Goal: Find specific page/section: Find specific page/section

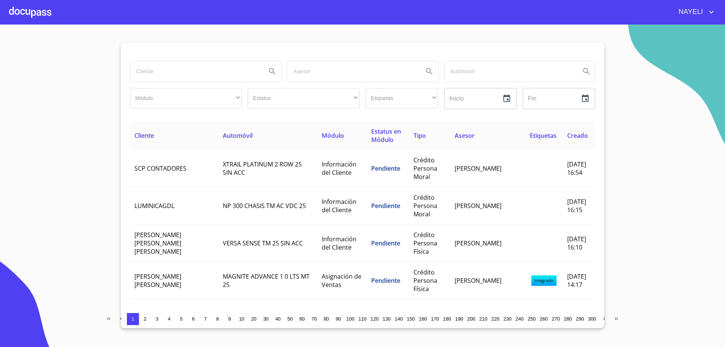
click at [195, 72] on input "search" at bounding box center [195, 71] width 130 height 20
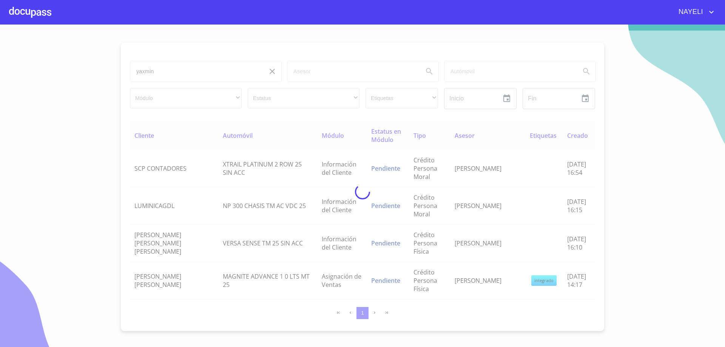
click at [142, 68] on div at bounding box center [362, 192] width 725 height 322
click at [142, 72] on div at bounding box center [362, 192] width 725 height 322
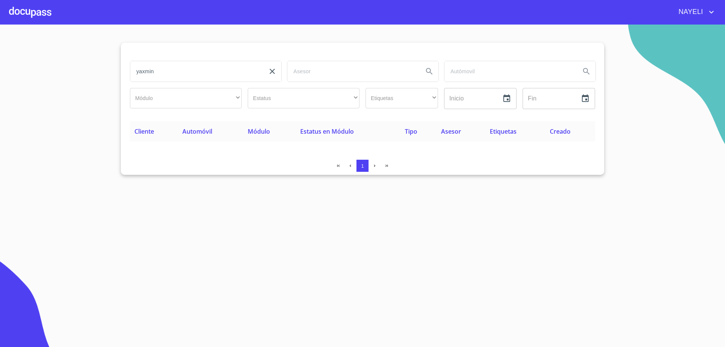
click at [141, 72] on input "yaxmin" at bounding box center [195, 71] width 130 height 20
type input "[PERSON_NAME]"
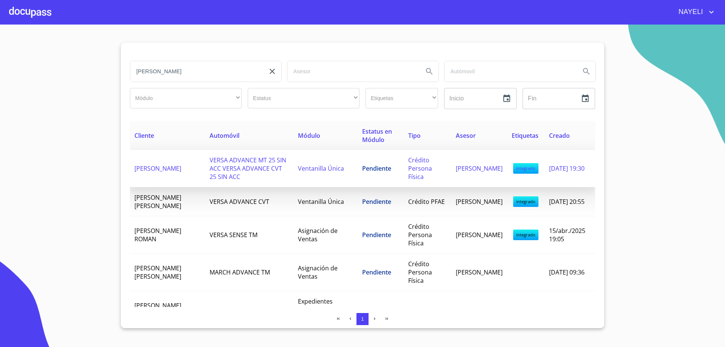
click at [234, 180] on span "VERSA ADVANCE MT 25 SIN ACC VERSA ADVANCE CVT 25 SIN ACC" at bounding box center [248, 168] width 77 height 25
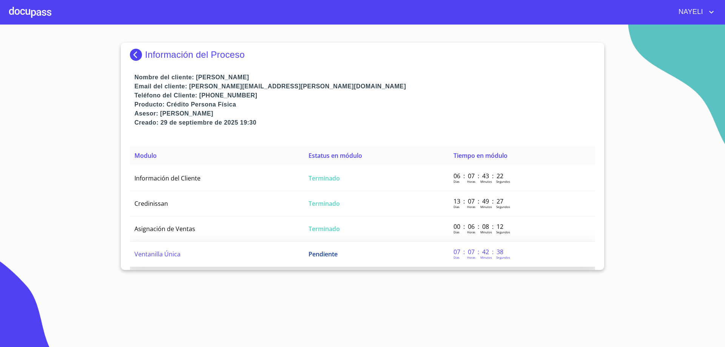
click at [170, 248] on td "Ventanilla Única" at bounding box center [217, 254] width 174 height 25
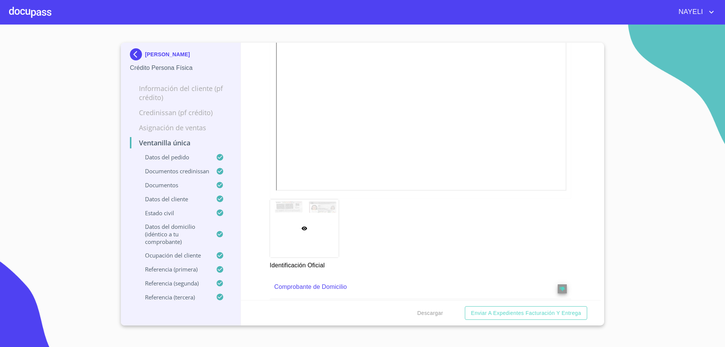
scroll to position [264, 0]
